Goal: Navigation & Orientation: Find specific page/section

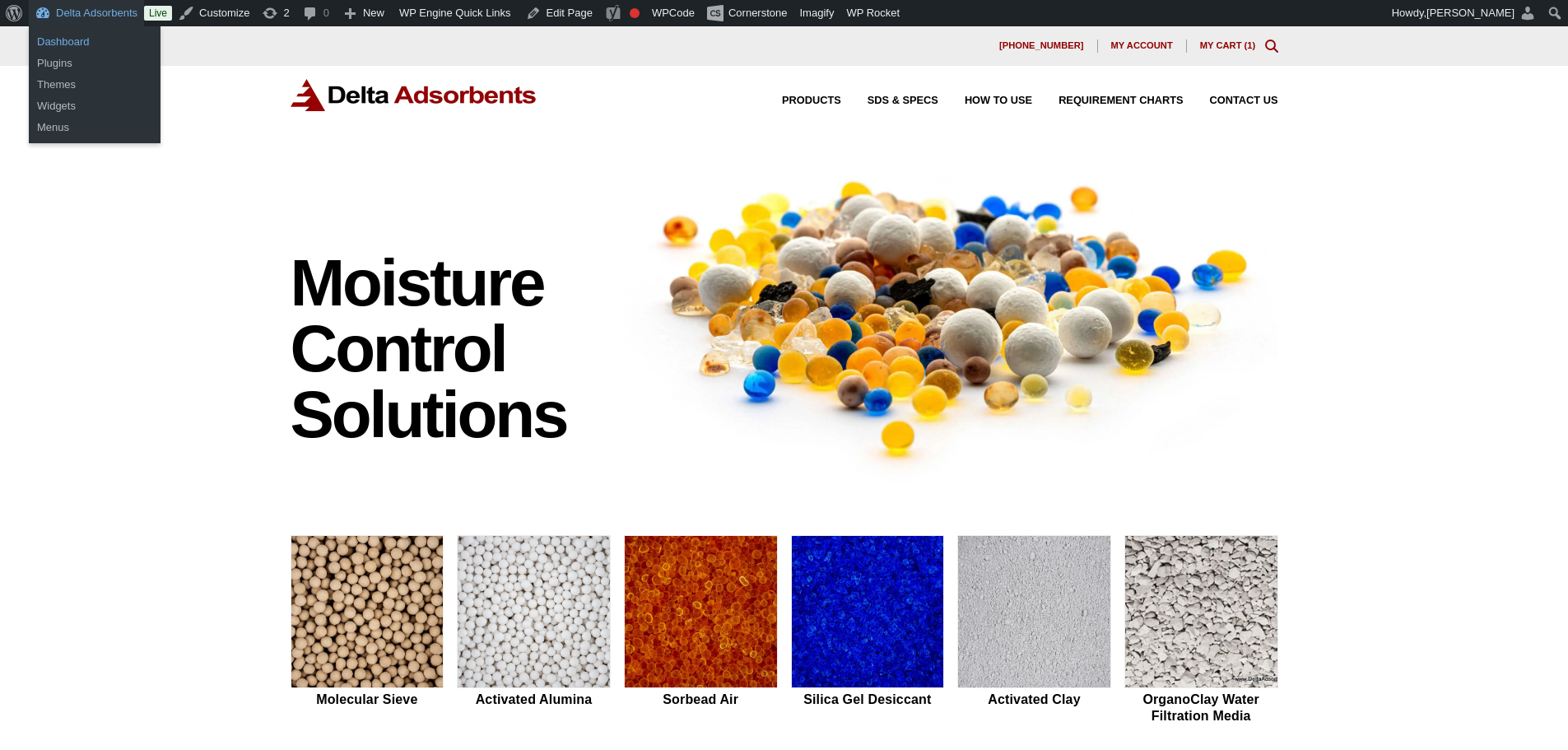
click at [83, 40] on link "Dashboard" at bounding box center [94, 42] width 132 height 22
click at [55, 45] on link "Dashboard" at bounding box center [94, 42] width 132 height 22
click at [64, 33] on link "Dashboard" at bounding box center [94, 42] width 132 height 22
